Goal: Task Accomplishment & Management: Complete application form

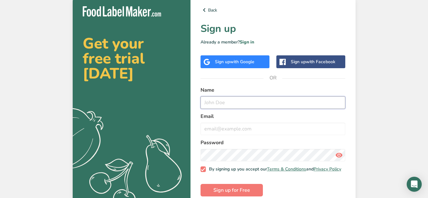
click at [222, 105] on input "text" at bounding box center [272, 102] width 145 height 13
type input "e"
type input "[PERSON_NAME]"
click at [224, 130] on input "email" at bounding box center [272, 129] width 145 height 13
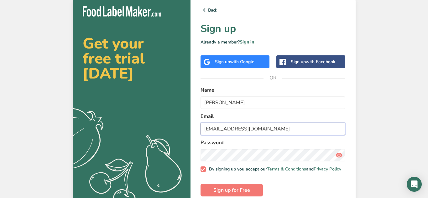
type input "[EMAIL_ADDRESS][DOMAIN_NAME]"
click at [200, 184] on button "Sign up for Free" at bounding box center [231, 190] width 62 height 13
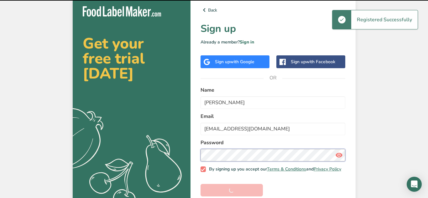
scroll to position [11, 0]
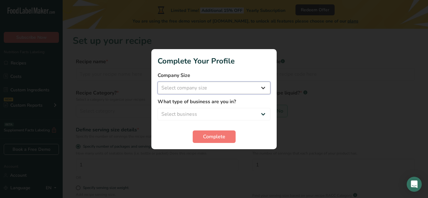
click at [214, 88] on select "Select company size Fewer than 10 Employees 10 to 50 Employees 51 to 500 Employ…" at bounding box center [213, 88] width 113 height 13
click at [216, 115] on select "Select business Packaged Food Manufacturer Restaurant & Cafe Bakery Meal Plans …" at bounding box center [213, 114] width 113 height 13
select select "3"
click at [157, 108] on select "Select business Packaged Food Manufacturer Restaurant & Cafe Bakery Meal Plans …" at bounding box center [213, 114] width 113 height 13
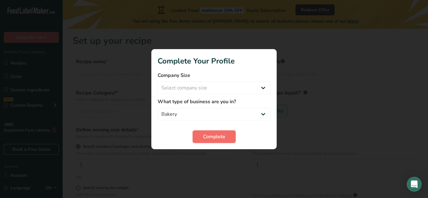
click at [208, 138] on span "Complete" at bounding box center [214, 137] width 22 height 8
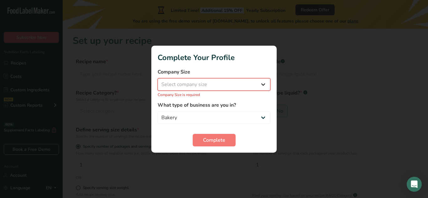
click at [209, 88] on select "Select company size Fewer than 10 Employees 10 to 50 Employees 51 to 500 Employ…" at bounding box center [213, 84] width 113 height 13
select select "1"
click at [157, 81] on select "Select company size Fewer than 10 Employees 10 to 50 Employees 51 to 500 Employ…" at bounding box center [213, 84] width 113 height 13
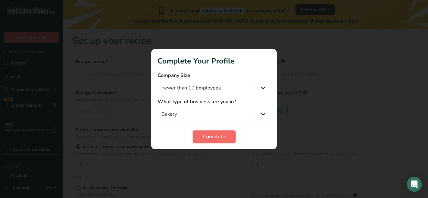
click at [206, 133] on span "Complete" at bounding box center [214, 137] width 22 height 8
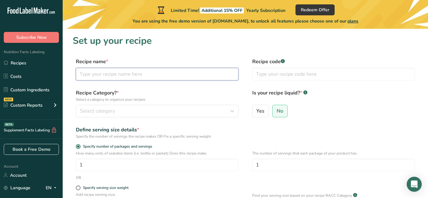
click at [122, 73] on input "text" at bounding box center [157, 74] width 162 height 13
type input "Biscoff"
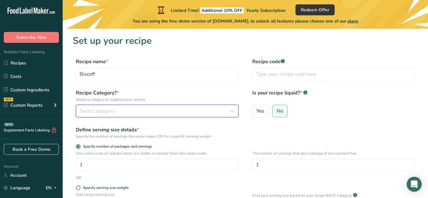
click at [109, 112] on span "Select category" at bounding box center [97, 111] width 35 height 8
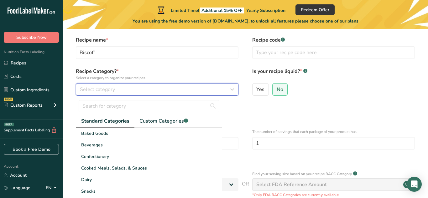
scroll to position [25, 0]
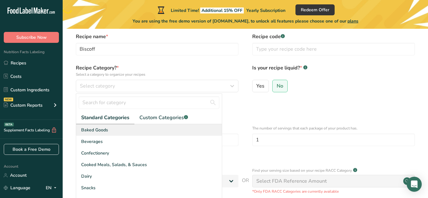
click at [101, 130] on span "Baked Goods" at bounding box center [94, 130] width 27 height 7
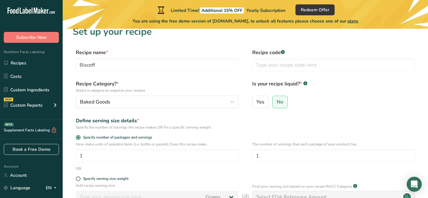
scroll to position [9, 0]
click at [259, 68] on input "text" at bounding box center [333, 65] width 162 height 13
click at [233, 78] on form "Recipe name * Biscoff Recipe code .a-a{fill:#347362;}.b-a{fill:#fff;} Recipe Ca…" at bounding box center [245, 153] width 345 height 209
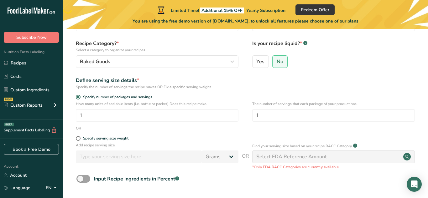
scroll to position [49, 0]
click at [217, 117] on input "1" at bounding box center [157, 116] width 162 height 13
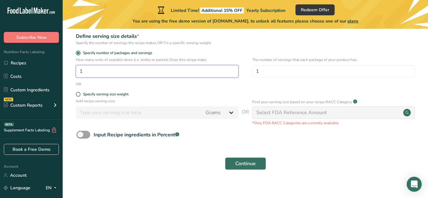
scroll to position [99, 0]
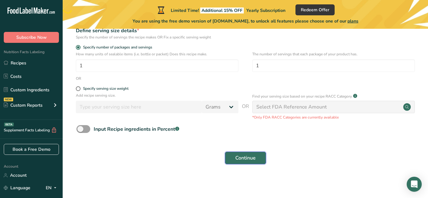
click at [243, 156] on span "Continue" at bounding box center [245, 158] width 20 height 8
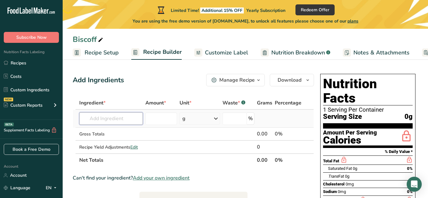
click at [108, 120] on input "text" at bounding box center [111, 118] width 64 height 13
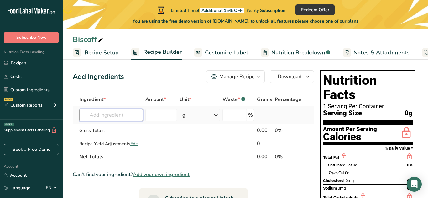
scroll to position [3, 0]
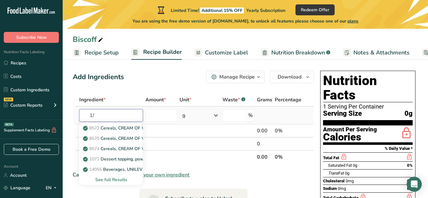
type input "1"
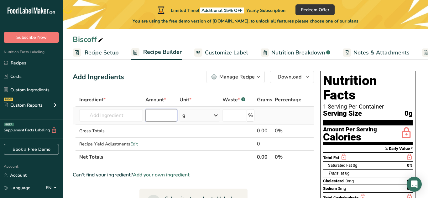
click at [151, 114] on input "number" at bounding box center [161, 115] width 32 height 13
click at [198, 118] on div "g" at bounding box center [199, 115] width 40 height 13
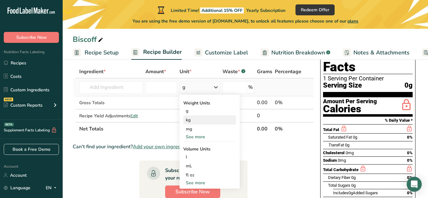
scroll to position [31, 0]
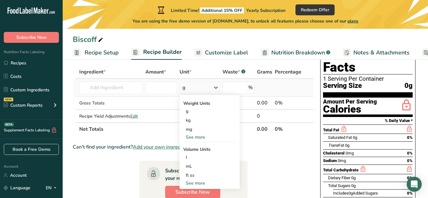
click at [196, 182] on div "See more" at bounding box center [209, 183] width 53 height 7
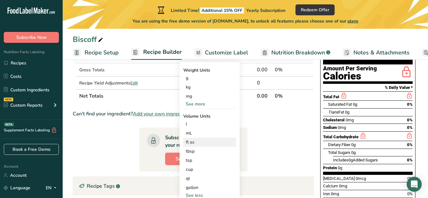
scroll to position [65, 0]
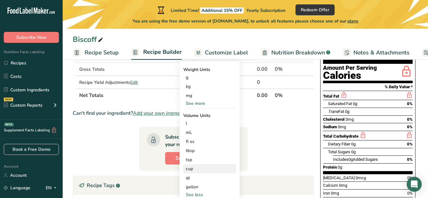
click at [195, 171] on div "cup" at bounding box center [210, 169] width 48 height 7
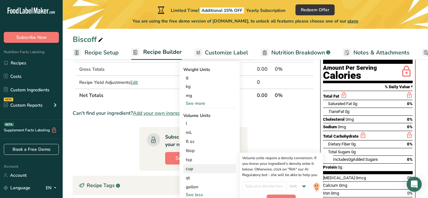
click at [194, 168] on div "cup" at bounding box center [210, 169] width 48 height 7
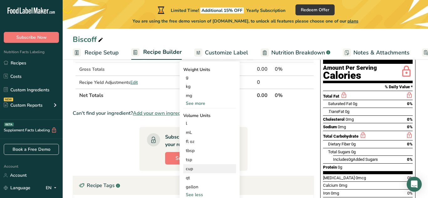
click at [194, 168] on div "cup" at bounding box center [210, 169] width 48 height 7
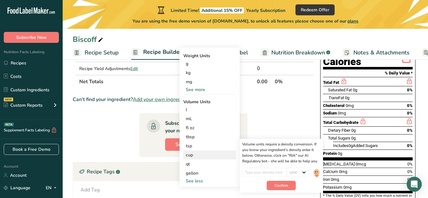
scroll to position [80, 0]
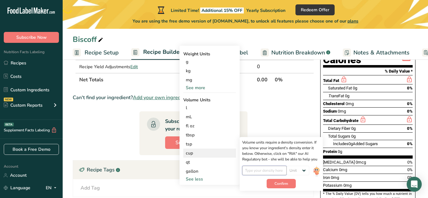
click at [262, 171] on input "number" at bounding box center [264, 170] width 45 height 9
click at [300, 171] on select "Unit lb/ft3 g/cm3" at bounding box center [297, 170] width 23 height 9
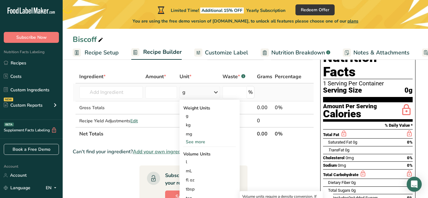
scroll to position [23, 0]
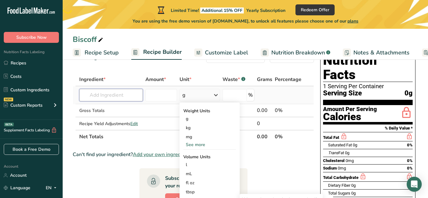
click at [136, 96] on input "text" at bounding box center [111, 95] width 64 height 13
